Goal: Transaction & Acquisition: Purchase product/service

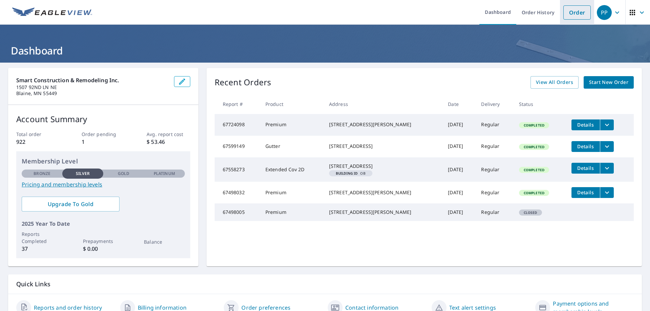
click at [577, 16] on link "Order" at bounding box center [576, 12] width 27 height 14
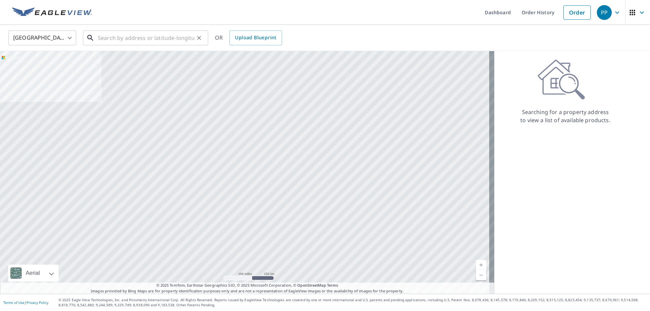
click at [137, 37] on input "text" at bounding box center [146, 37] width 96 height 19
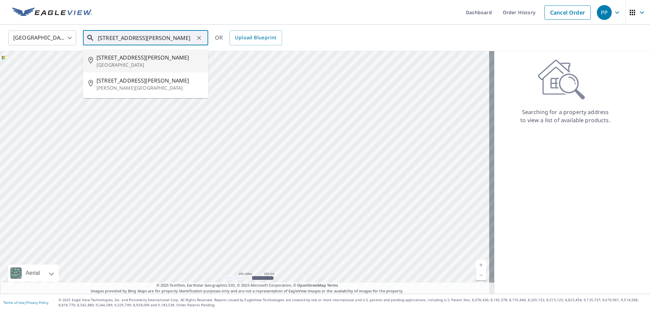
click at [151, 58] on span "[STREET_ADDRESS][PERSON_NAME]" at bounding box center [149, 57] width 106 height 8
type input "[STREET_ADDRESS][PERSON_NAME]"
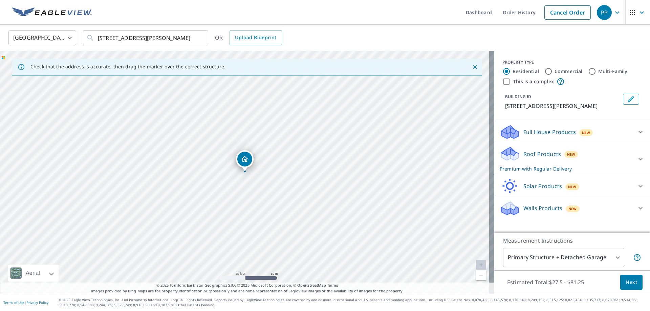
click at [582, 254] on body "PP PP Dashboard Order History Cancel Order PP [GEOGRAPHIC_DATA] [GEOGRAPHIC_DAT…" at bounding box center [325, 155] width 650 height 311
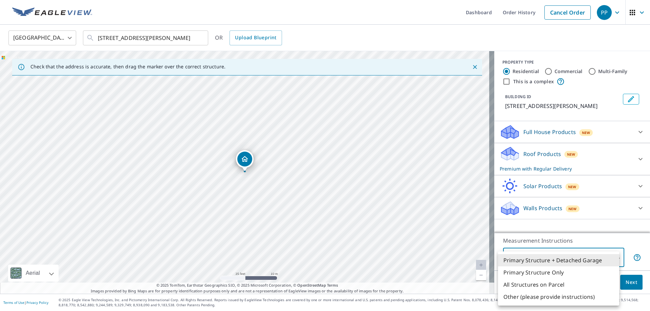
click at [571, 272] on li "Primary Structure Only" at bounding box center [558, 272] width 121 height 12
type input "2"
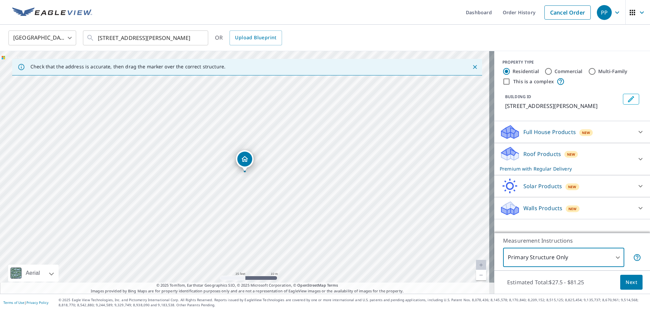
click at [634, 287] on button "Next" at bounding box center [631, 282] width 22 height 15
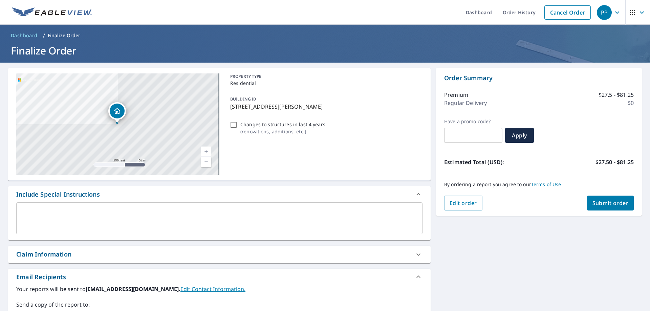
click at [95, 210] on textarea at bounding box center [219, 218] width 397 height 19
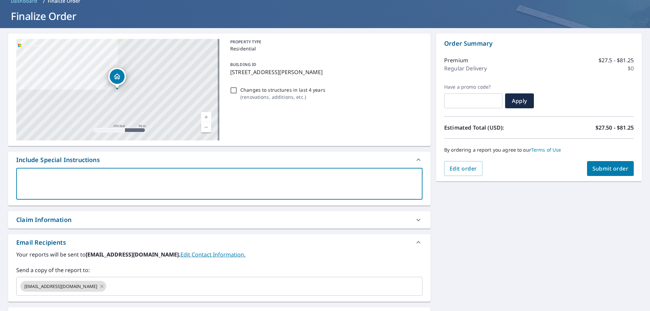
scroll to position [102, 0]
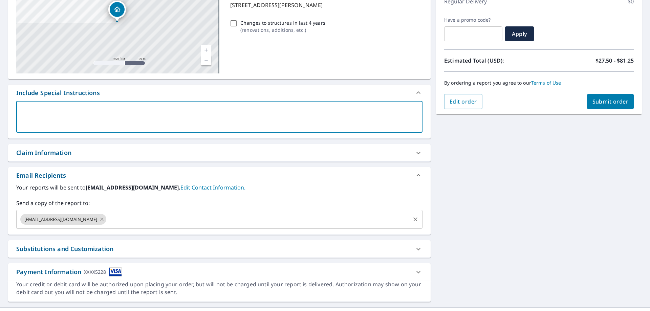
click at [102, 219] on icon at bounding box center [101, 219] width 5 height 7
checkbox input "true"
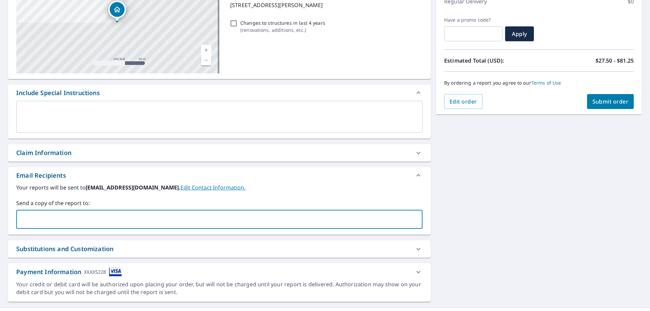
click at [84, 218] on input "text" at bounding box center [214, 219] width 390 height 13
type input "[EMAIL_ADDRESS][DOMAIN_NAME]"
click at [604, 98] on span "Submit order" at bounding box center [610, 101] width 36 height 7
checkbox input "true"
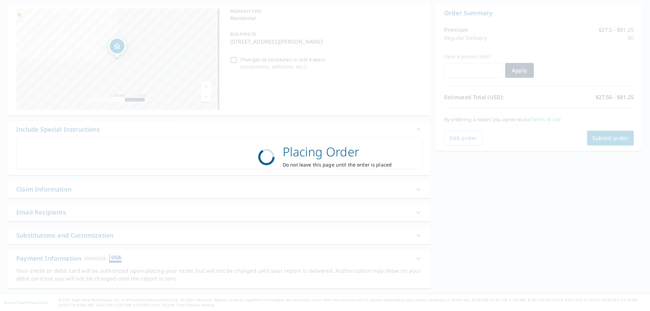
scroll to position [65, 0]
